Goal: Task Accomplishment & Management: Manage account settings

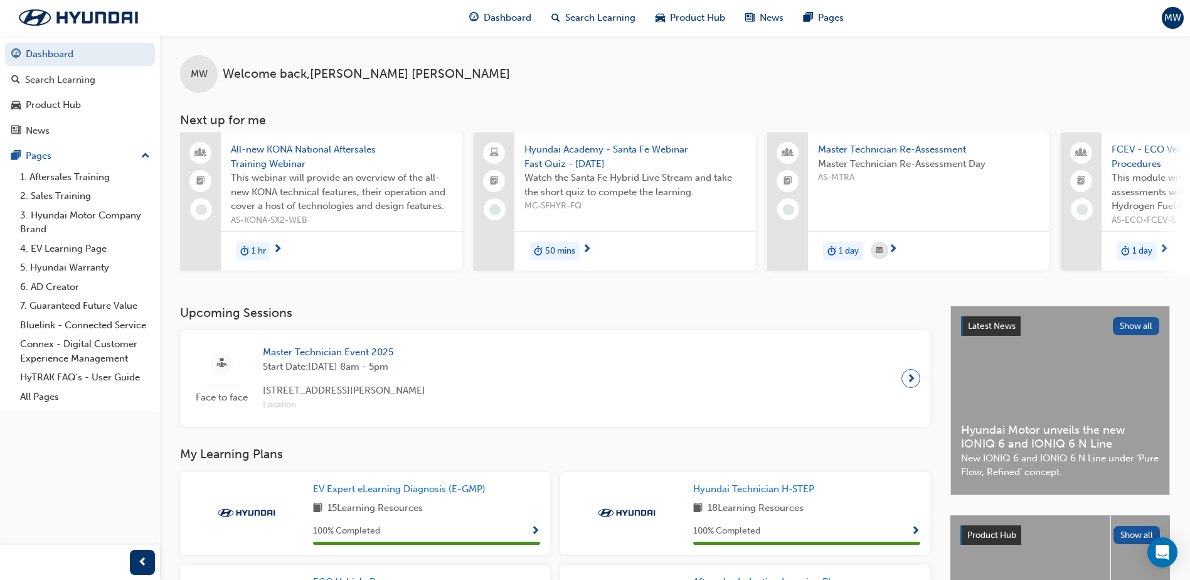
click at [1176, 20] on span "MW" at bounding box center [1172, 18] width 17 height 14
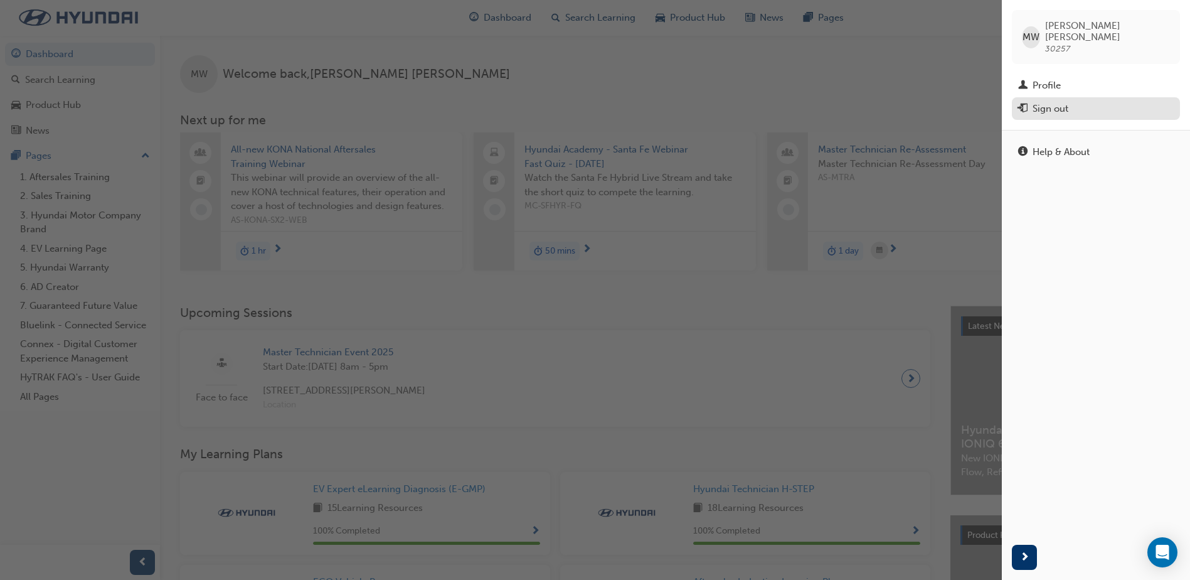
click at [1066, 104] on div "Sign out" at bounding box center [1051, 109] width 36 height 14
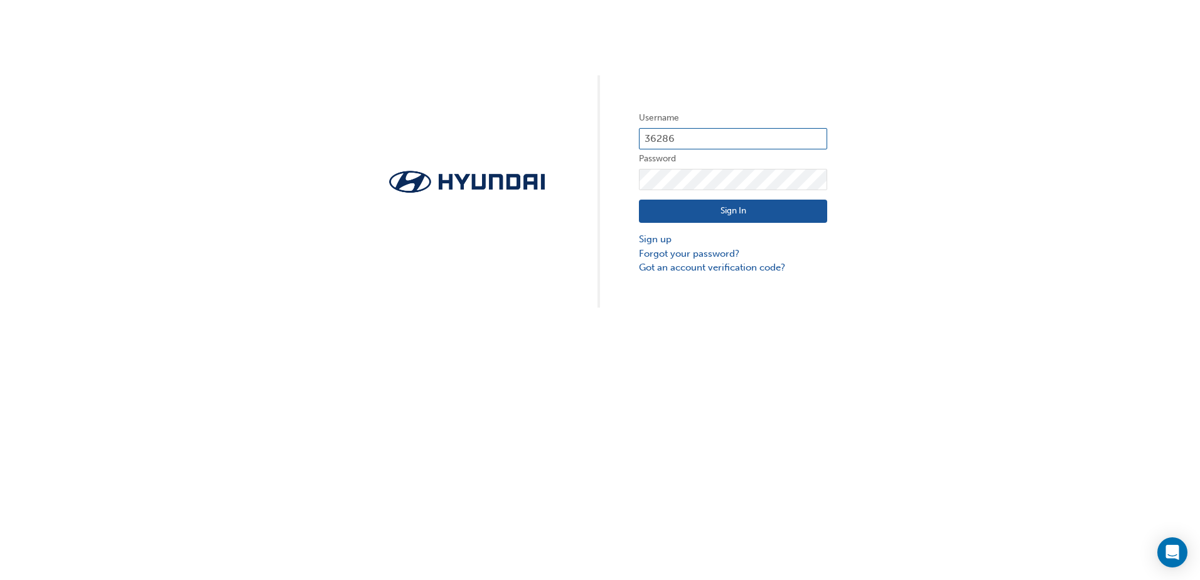
click at [754, 130] on input "36286" at bounding box center [733, 138] width 188 height 21
type input "30257"
click at [709, 215] on button "Sign In" at bounding box center [733, 212] width 188 height 24
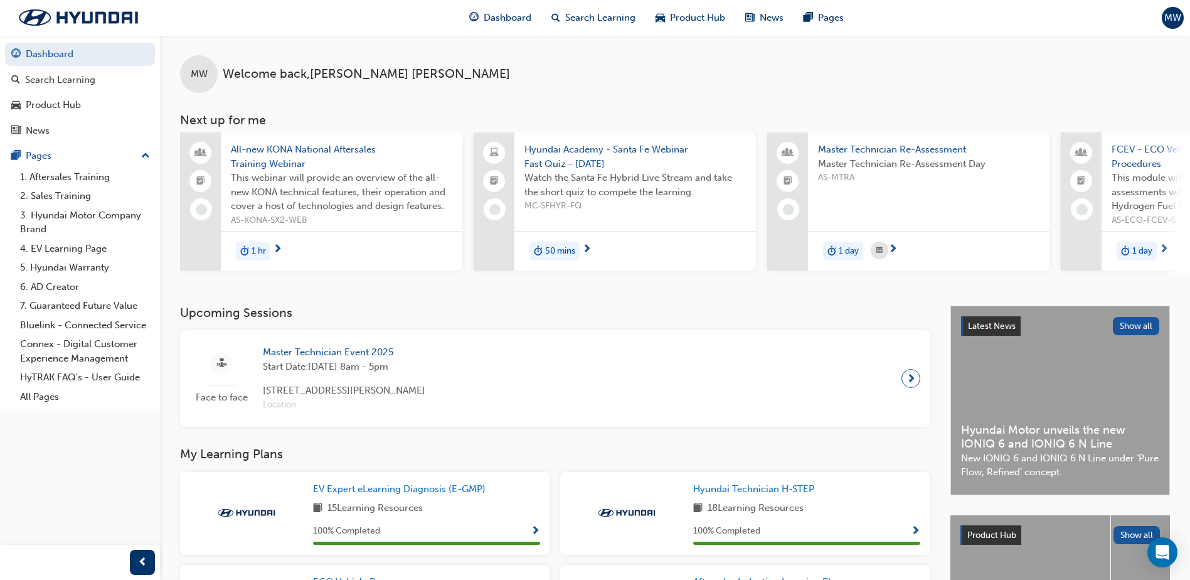
click at [1169, 20] on span "MW" at bounding box center [1172, 18] width 17 height 14
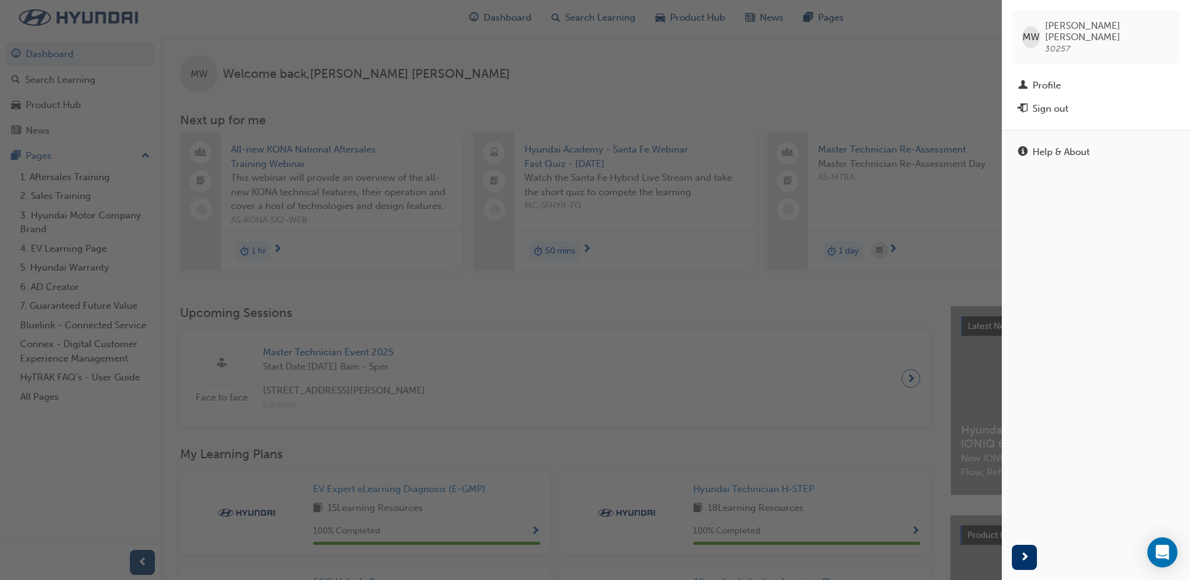
click at [979, 46] on div "button" at bounding box center [501, 290] width 1002 height 580
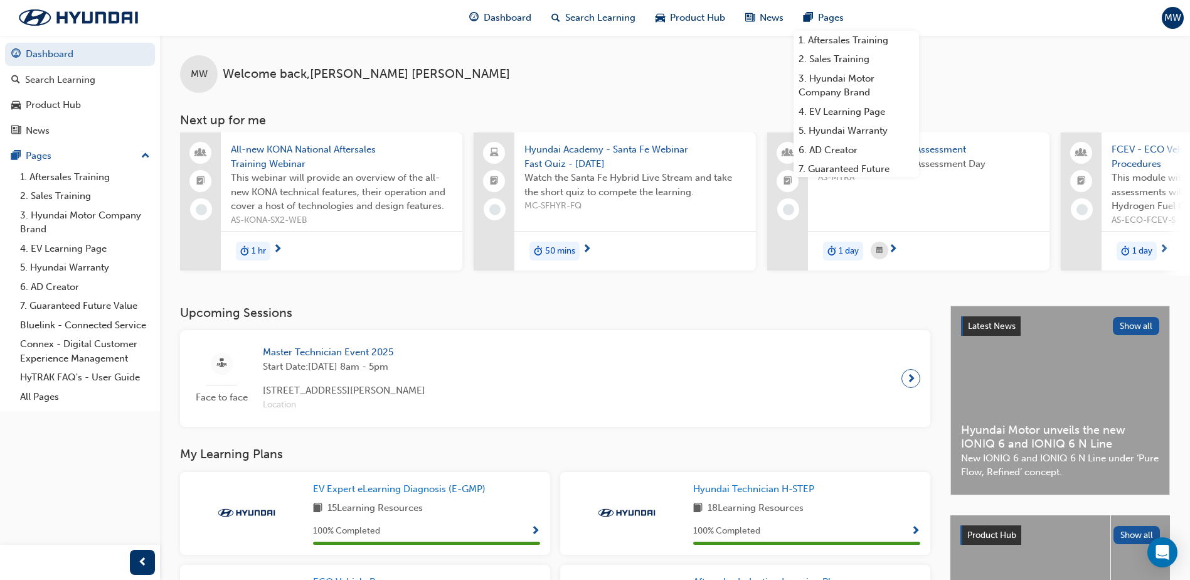
click at [1173, 20] on span "MW" at bounding box center [1172, 18] width 17 height 14
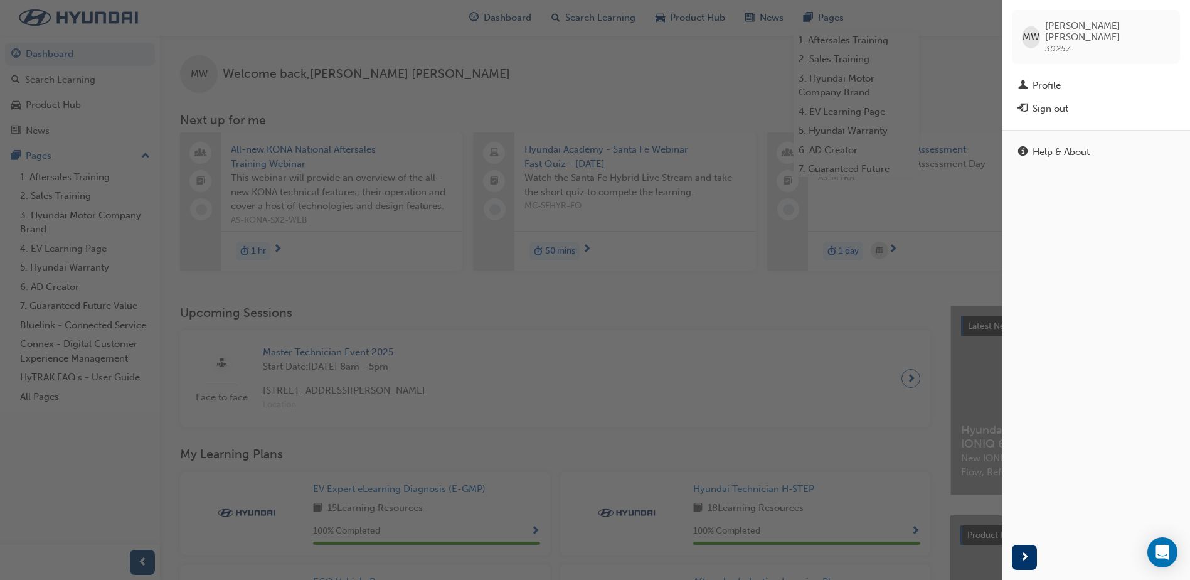
click at [1053, 102] on div "Sign out" at bounding box center [1051, 109] width 36 height 14
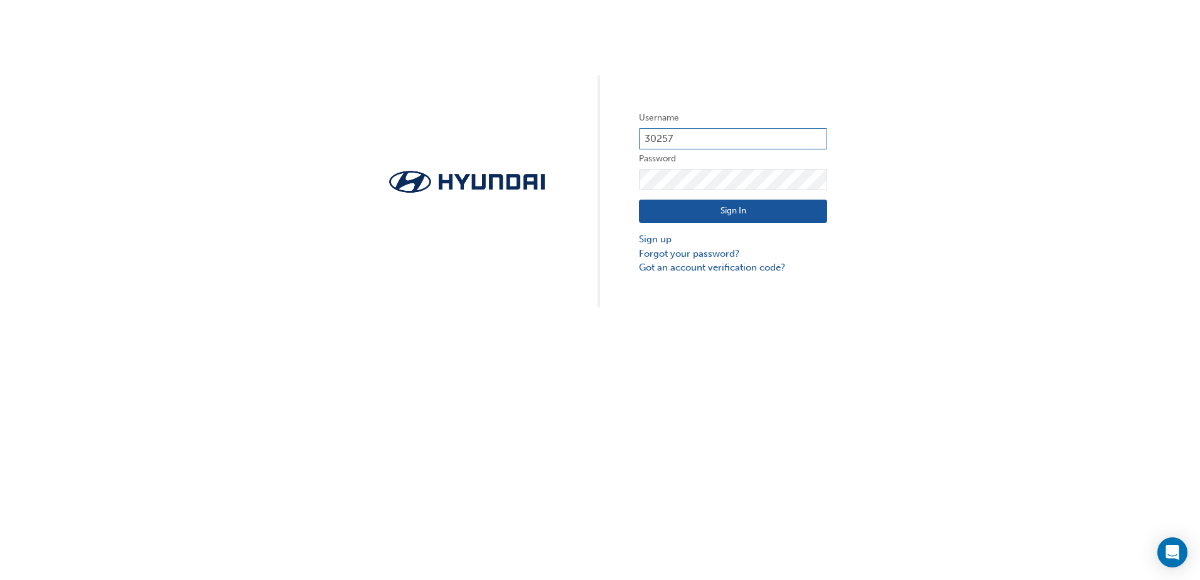
click at [752, 134] on input "30257" at bounding box center [733, 138] width 188 height 21
type input "36286"
click at [707, 214] on button "Sign In" at bounding box center [733, 212] width 188 height 24
